Goal: Use online tool/utility: Utilize a website feature to perform a specific function

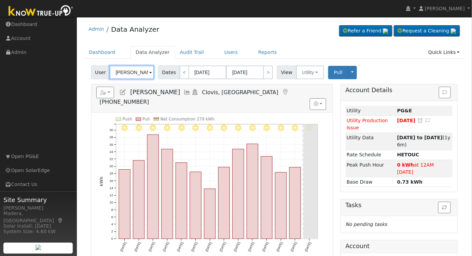
click at [128, 72] on input "[PERSON_NAME]" at bounding box center [132, 73] width 44 height 14
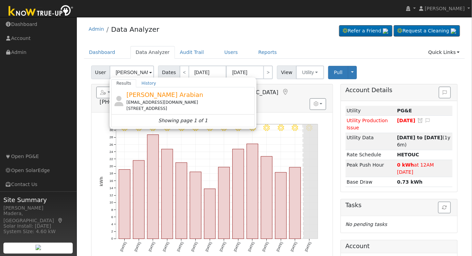
click at [178, 96] on div "Vahe Arabian vahearabian@comcast.net 4719 West Austin Way, Fresno, CA 93722" at bounding box center [190, 101] width 127 height 22
type input "[PERSON_NAME] Arabian"
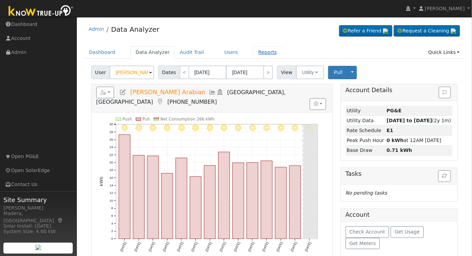
click at [257, 56] on link "Reports" at bounding box center [268, 52] width 29 height 13
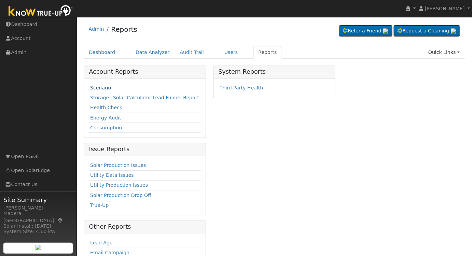
click at [101, 85] on link "Scenario" at bounding box center [100, 87] width 21 height 5
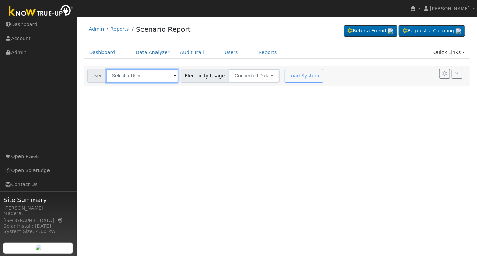
click at [152, 76] on input "text" at bounding box center [142, 76] width 72 height 14
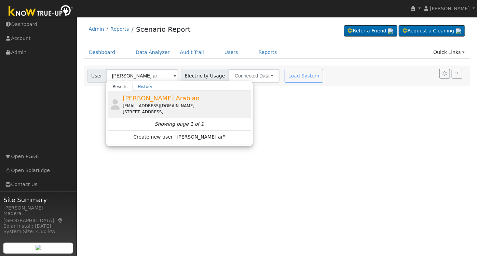
click at [155, 103] on div "vahearabian@comcast.net" at bounding box center [186, 106] width 127 height 6
type input "Vahe Arabian"
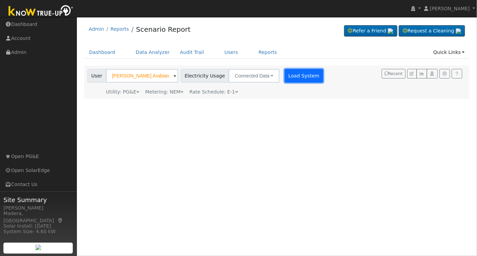
click at [300, 76] on button "Load System" at bounding box center [304, 76] width 39 height 14
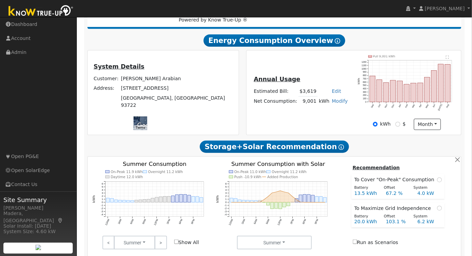
scroll to position [210, 0]
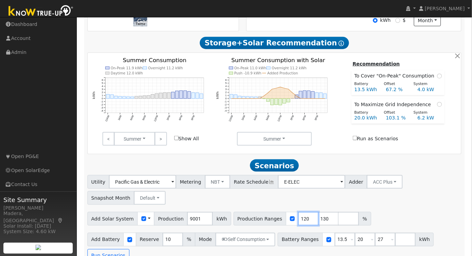
drag, startPoint x: 295, startPoint y: 221, endPoint x: 211, endPoint y: 217, distance: 84.9
click at [211, 217] on div "Add Solar System Use CSV Data Production 9001 kWh Production Ranges 120 130 %" at bounding box center [274, 218] width 377 height 16
type input "130"
type input "103"
click at [355, 243] on input "20" at bounding box center [365, 240] width 21 height 14
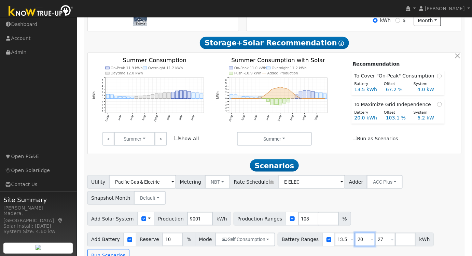
drag, startPoint x: 354, startPoint y: 243, endPoint x: 341, endPoint y: 245, distance: 12.7
click at [341, 245] on div "Battery Ranges 13.5 Overrides Reserve % Mode None None Self Consumption Peak Sa…" at bounding box center [356, 240] width 156 height 14
type input "27"
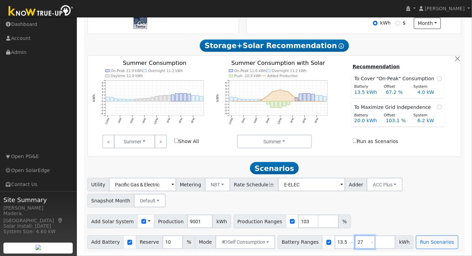
drag, startPoint x: 357, startPoint y: 242, endPoint x: 314, endPoint y: 243, distance: 43.4
click at [314, 242] on div "Battery Ranges 13.5 Overrides Reserve % Mode None None Self Consumption Peak Sa…" at bounding box center [346, 243] width 136 height 14
type input "15"
click at [419, 247] on button "Run Scenarios" at bounding box center [437, 243] width 42 height 14
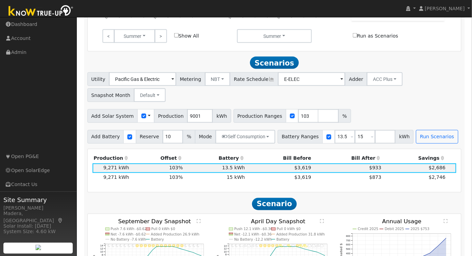
scroll to position [351, 0]
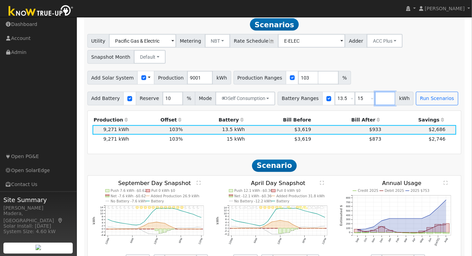
click at [375, 102] on input "number" at bounding box center [385, 99] width 21 height 14
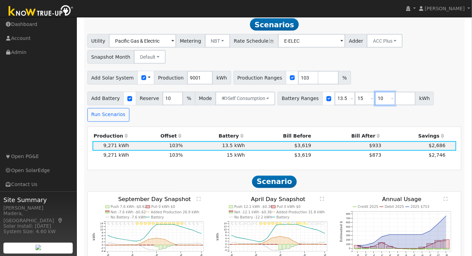
type input "10"
type input "13.5"
type input "15"
click at [393, 64] on div "Utility Pacific Gas & Electric Metering NBT NEM NBT Rate Schedule E-ELEC Adder …" at bounding box center [274, 48] width 377 height 32
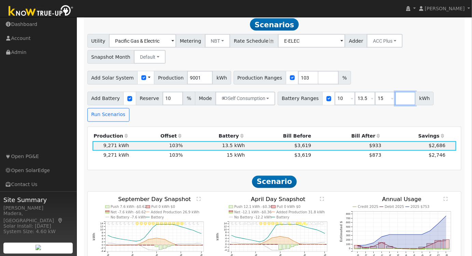
click at [396, 97] on input "number" at bounding box center [406, 99] width 21 height 14
type input "20"
drag, startPoint x: 356, startPoint y: 101, endPoint x: 296, endPoint y: 90, distance: 60.4
click at [296, 91] on div "Utility Pacific Gas & Electric Metering NBT NEM NBT Rate Schedule E-ELEC Adder …" at bounding box center [275, 78] width 382 height 88
type input "15"
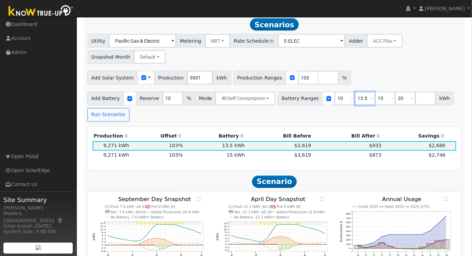
type input "20"
type input "15"
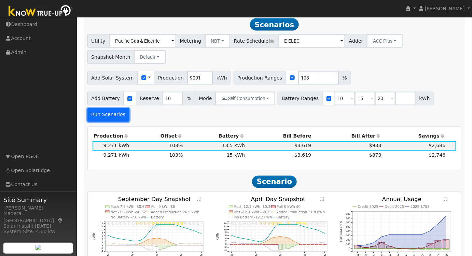
click at [130, 108] on button "Run Scenarios" at bounding box center [109, 115] width 42 height 14
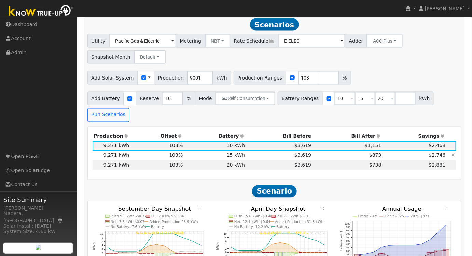
click at [388, 151] on td "$2,746" at bounding box center [415, 156] width 64 height 10
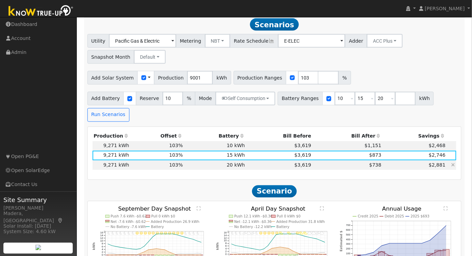
click at [402, 161] on td "$2,881" at bounding box center [415, 166] width 64 height 10
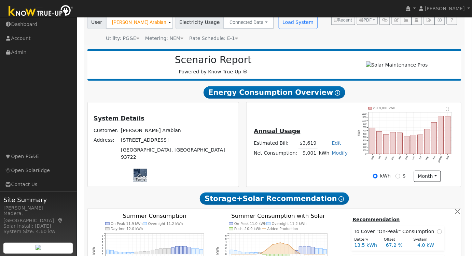
scroll to position [0, 0]
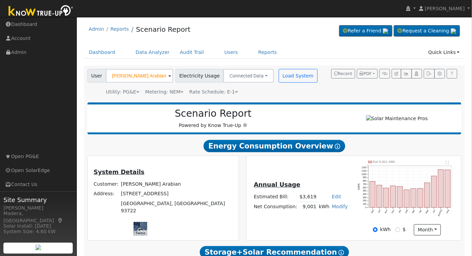
click at [235, 93] on icon at bounding box center [236, 92] width 3 height 5
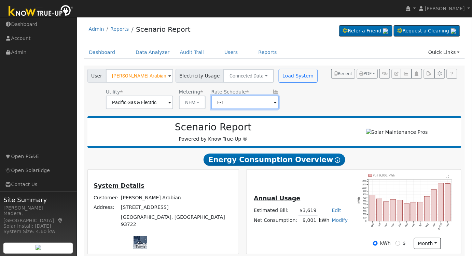
click at [239, 101] on input "E-1" at bounding box center [245, 103] width 67 height 14
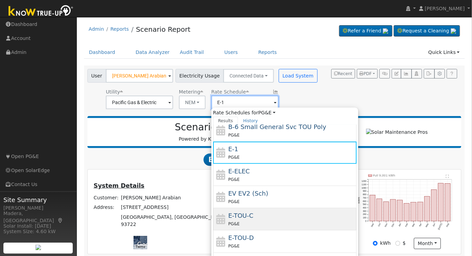
scroll to position [118, 0]
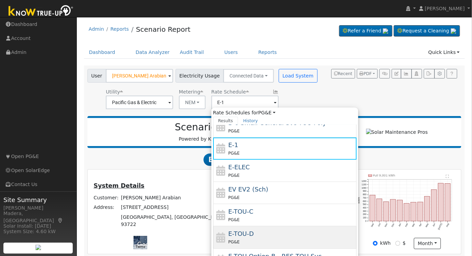
click at [255, 234] on div "E-TOU-D PG&E" at bounding box center [291, 237] width 127 height 16
type input "E-TOU-D"
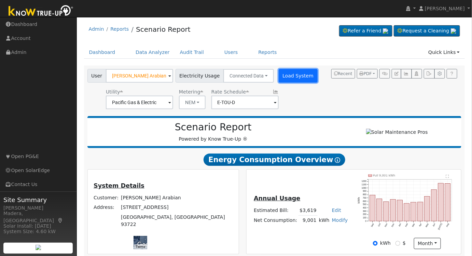
click at [280, 75] on button "Load System" at bounding box center [298, 76] width 39 height 14
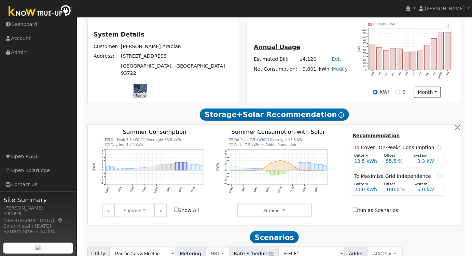
scroll to position [155, 0]
